Goal: Find contact information: Find contact information

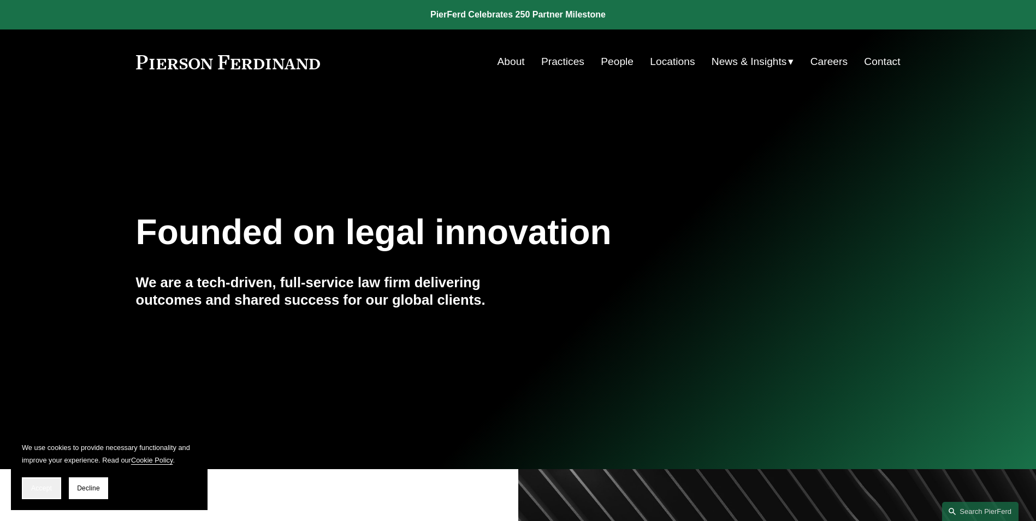
click at [40, 488] on span "Accept" at bounding box center [41, 488] width 21 height 8
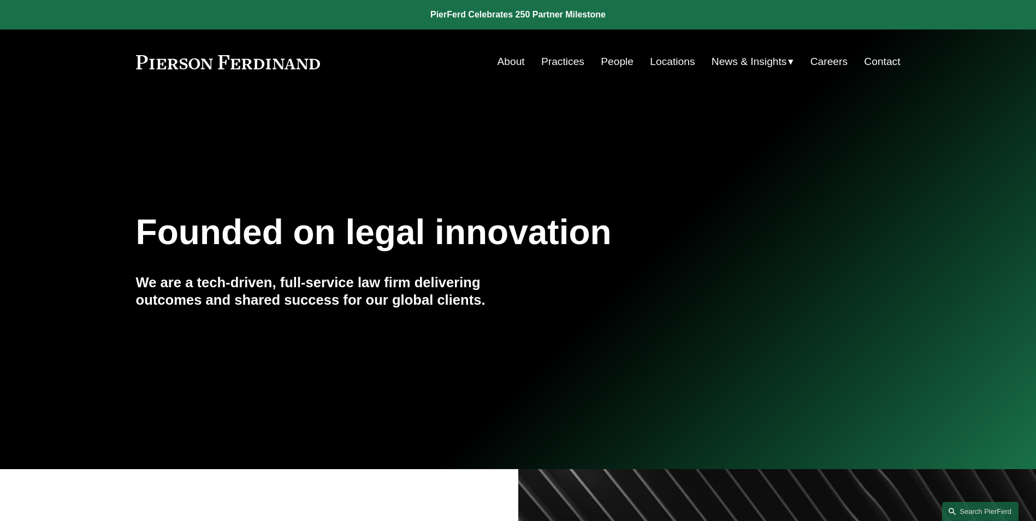
click at [614, 57] on link "People" at bounding box center [617, 61] width 33 height 21
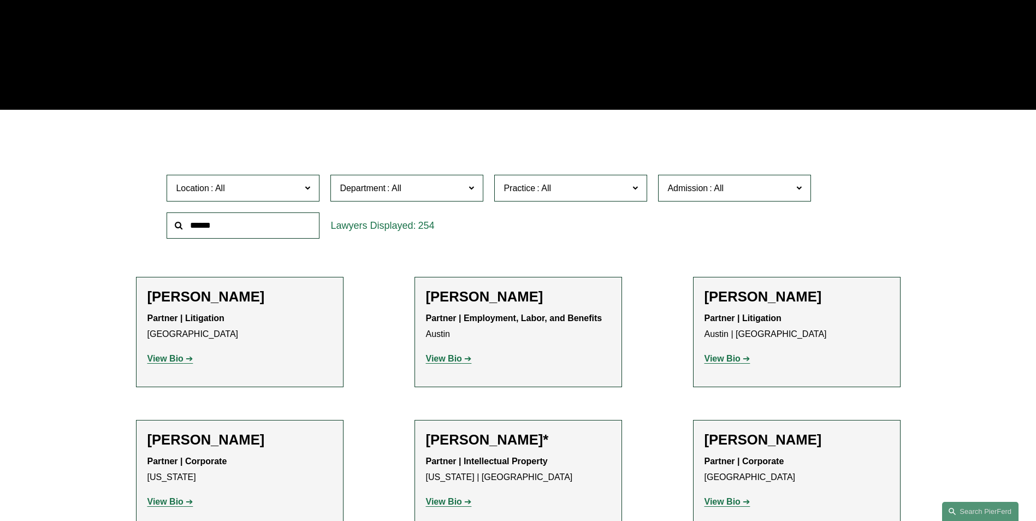
scroll to position [218, 0]
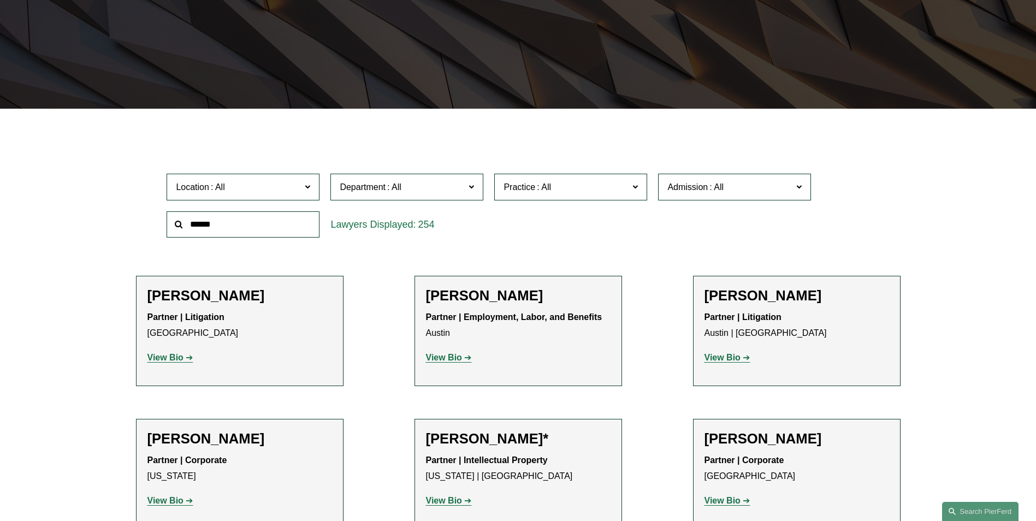
click at [282, 190] on span "Location" at bounding box center [238, 187] width 125 height 15
click at [0, 0] on link "Denver" at bounding box center [0, 0] width 0 height 0
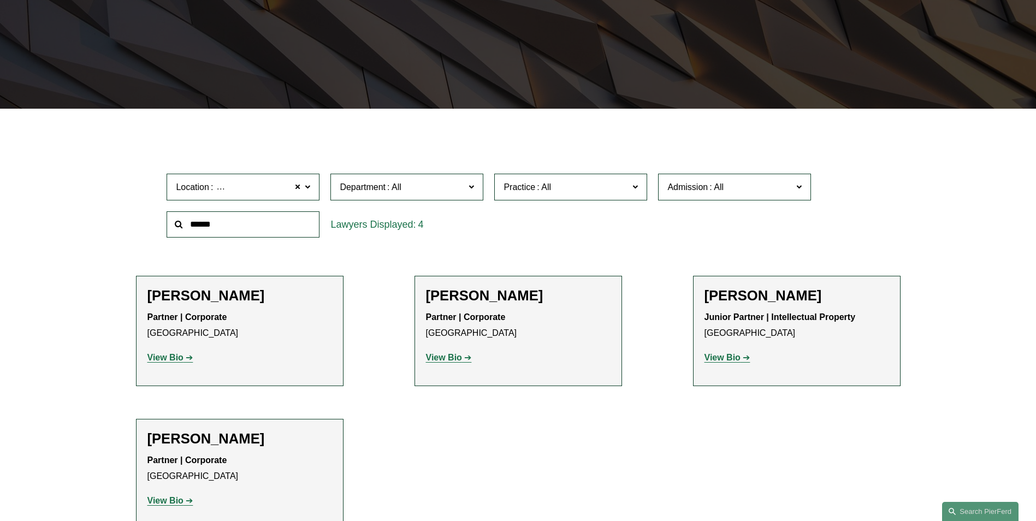
click at [463, 360] on link "View Bio" at bounding box center [449, 357] width 46 height 9
click at [184, 360] on link "View Bio" at bounding box center [170, 357] width 46 height 9
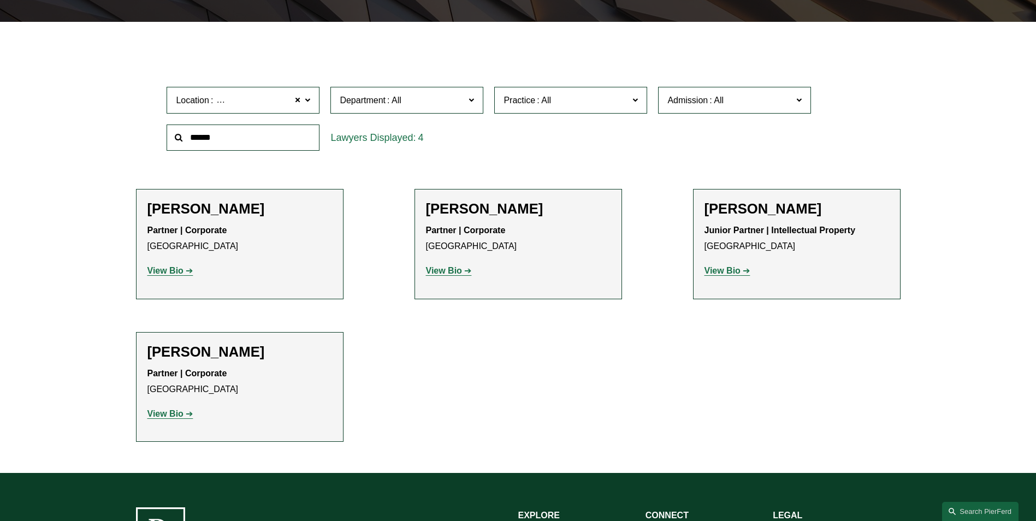
scroll to position [382, 0]
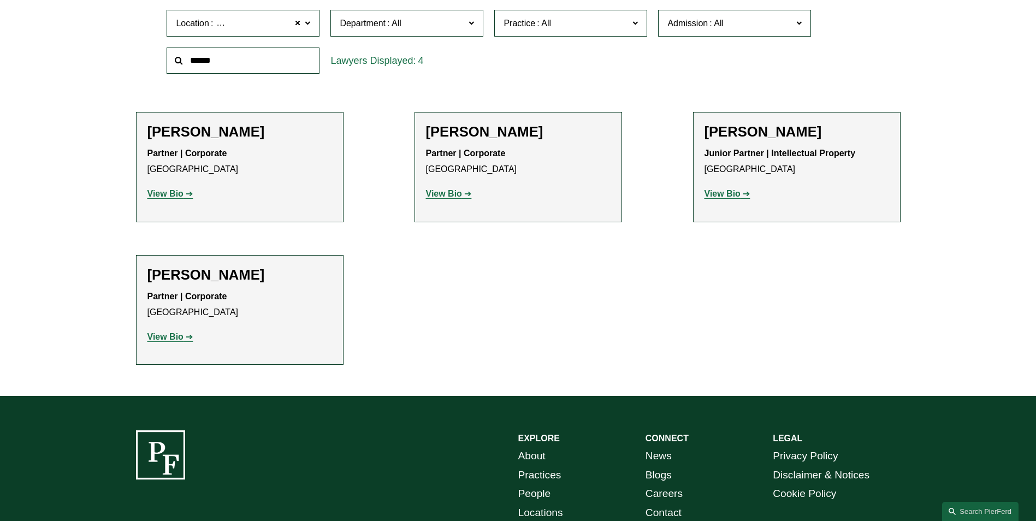
click at [185, 339] on link "View Bio" at bounding box center [170, 336] width 46 height 9
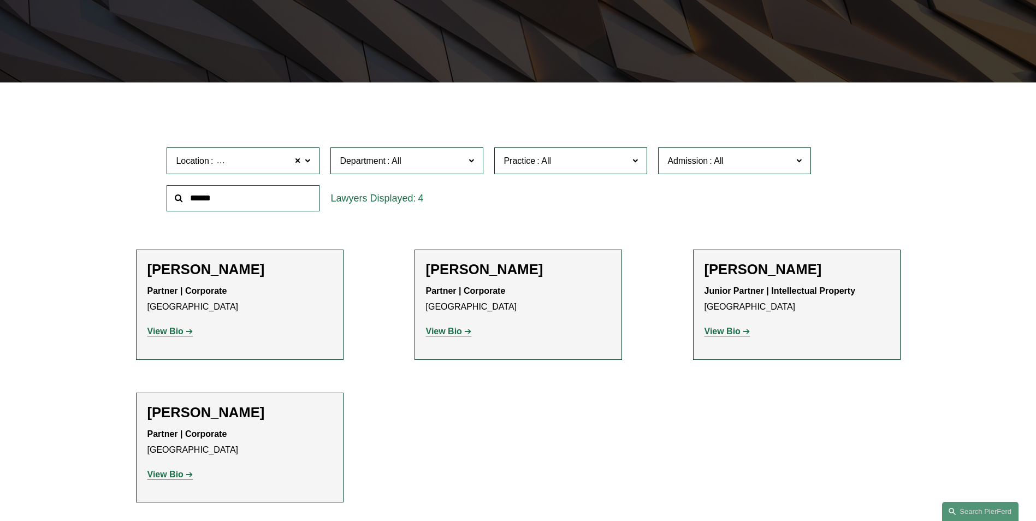
scroll to position [508, 0]
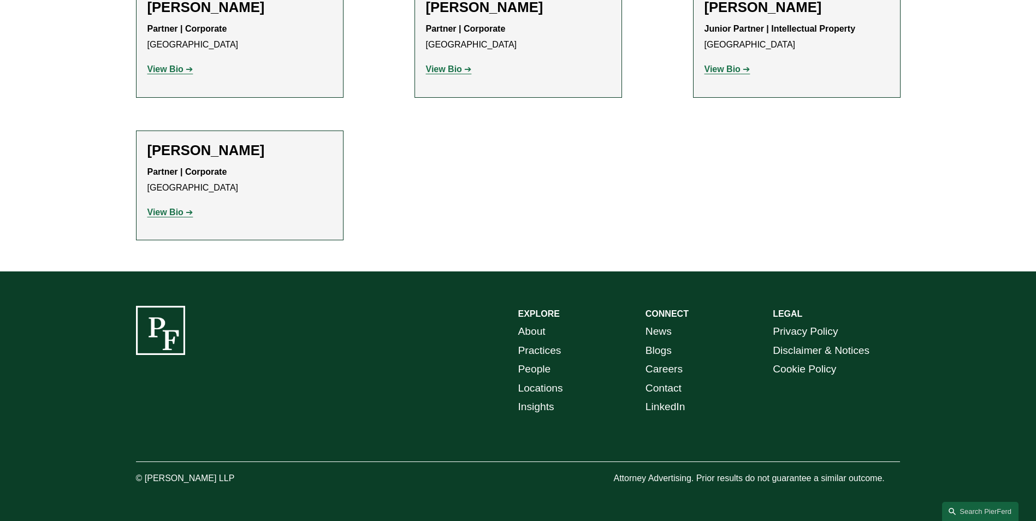
click at [549, 392] on link "Locations" at bounding box center [540, 388] width 45 height 19
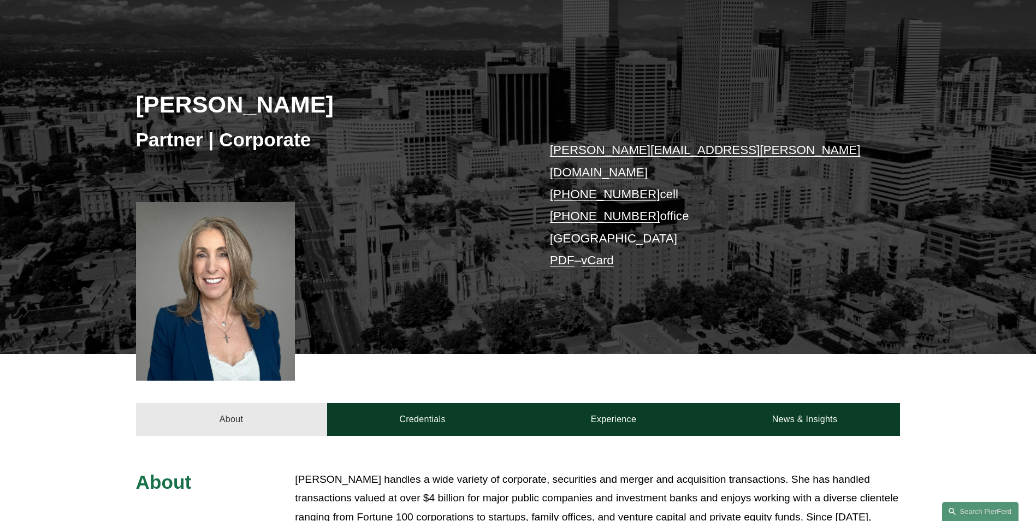
scroll to position [218, 0]
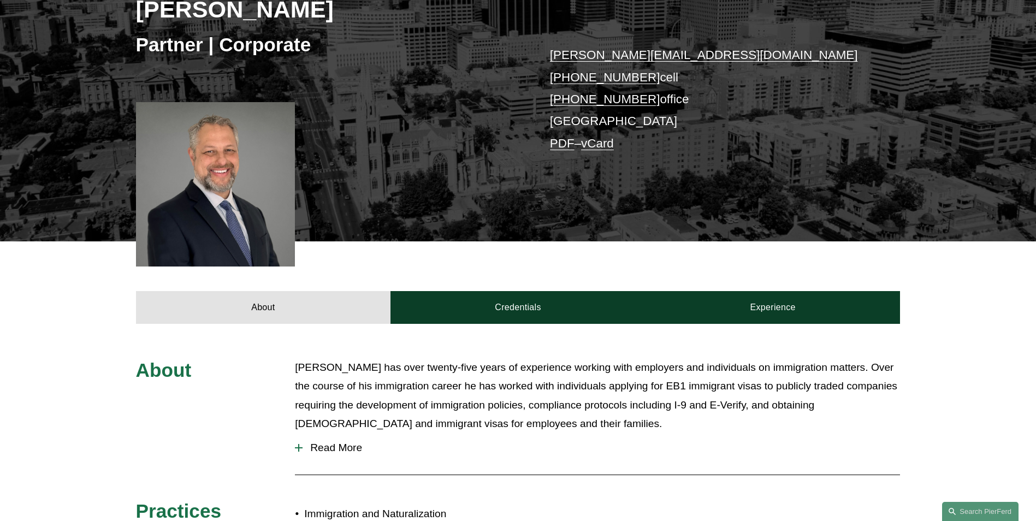
scroll to position [218, 0]
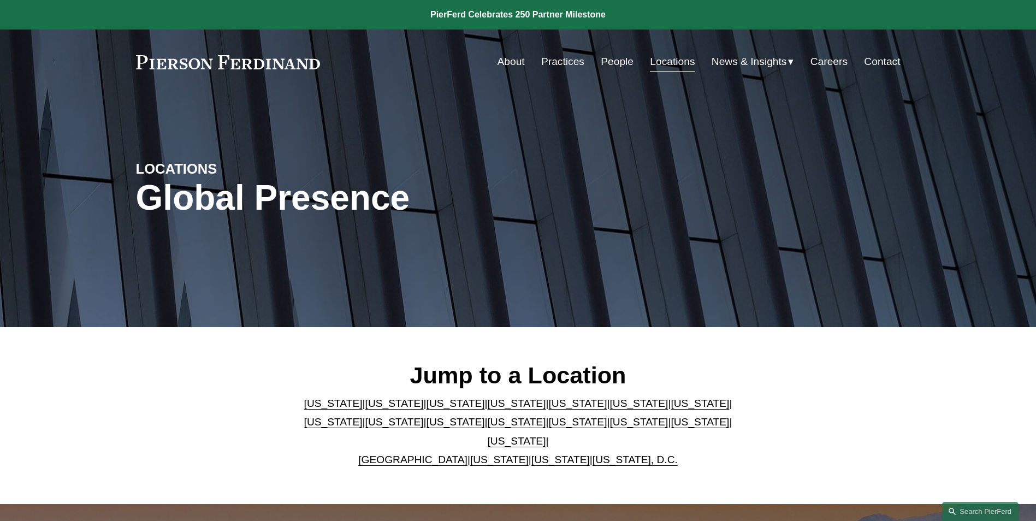
click at [436, 409] on link "[US_STATE]" at bounding box center [456, 403] width 58 height 11
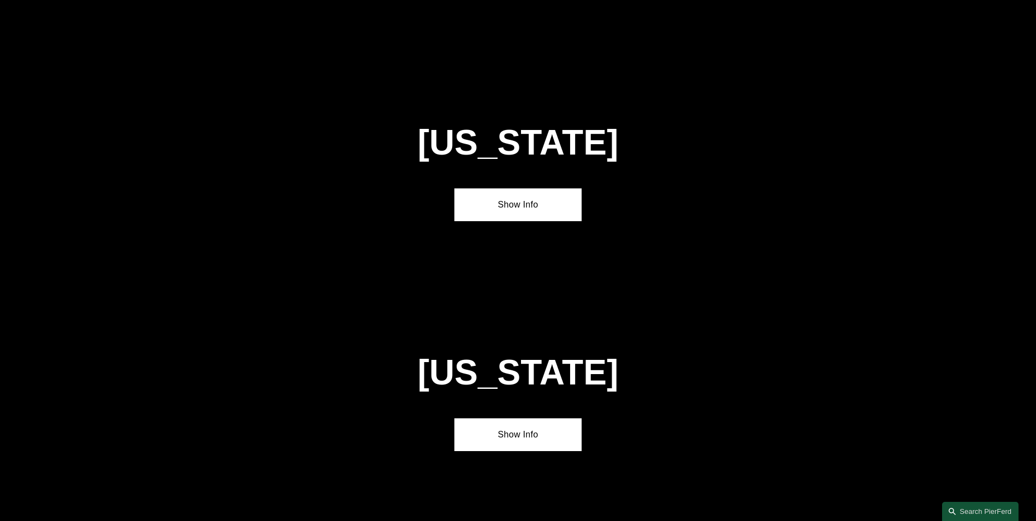
scroll to position [960, 0]
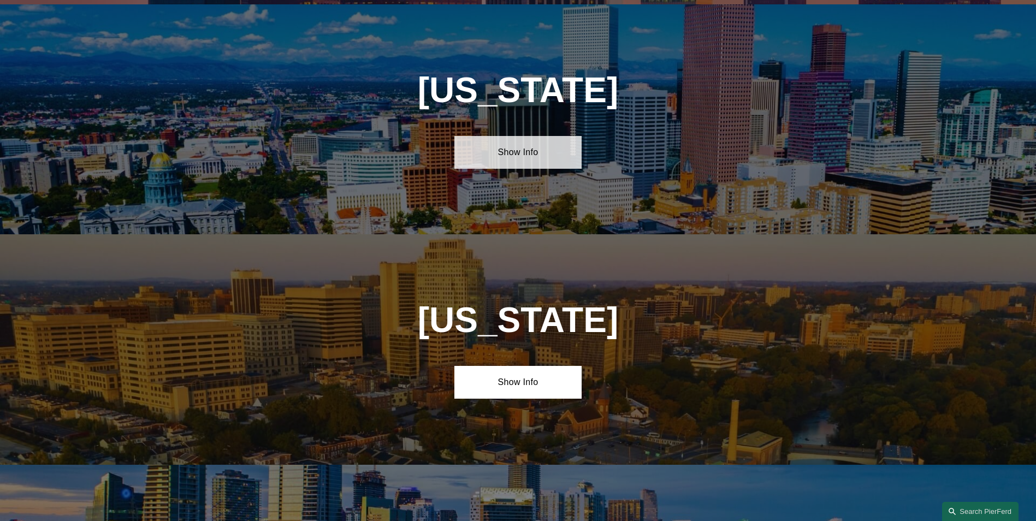
click at [508, 144] on link "Show Info" at bounding box center [517, 152] width 127 height 33
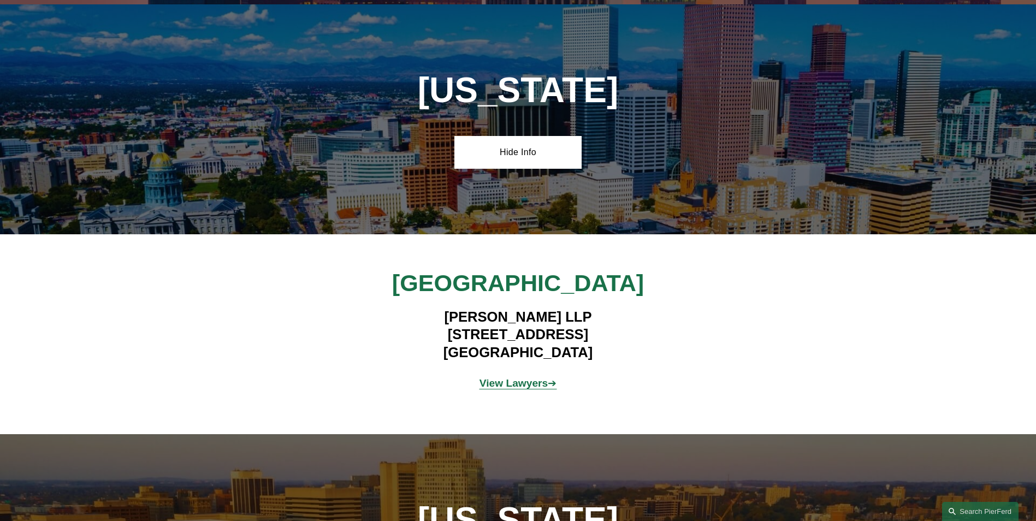
click at [728, 361] on div "Denver Pierson Ferdinand LLP 2301 Blake Street, Suite 100 Denver, CO 80205 View…" at bounding box center [518, 335] width 1036 height 132
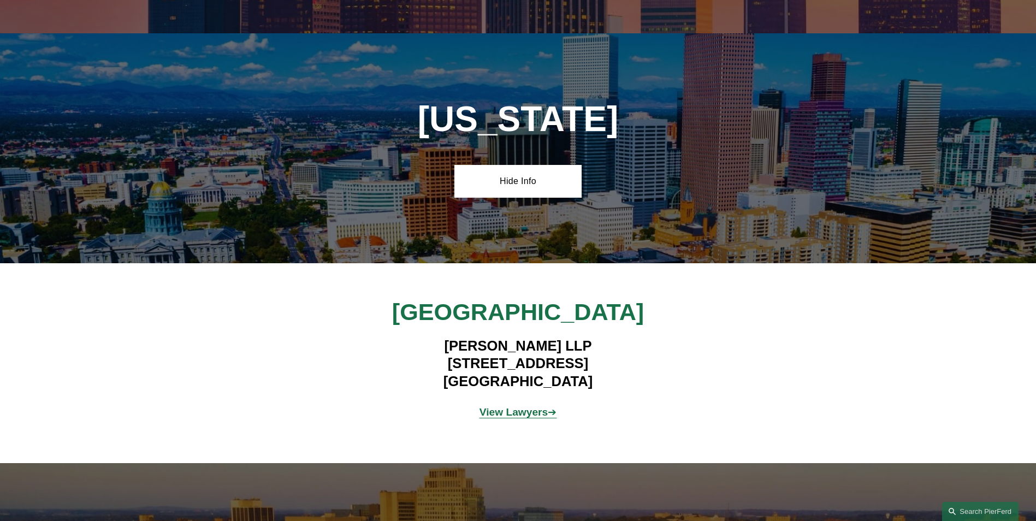
scroll to position [905, 0]
